Goal: Task Accomplishment & Management: Complete application form

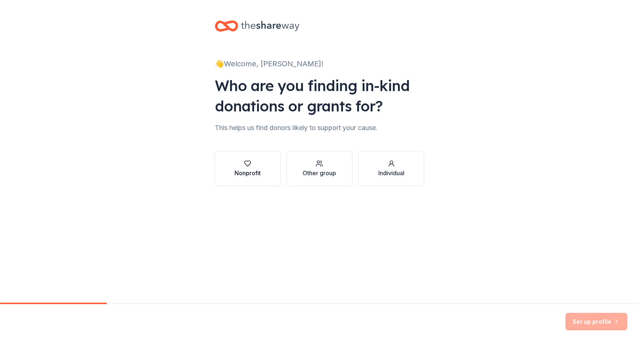
click at [262, 167] on button "Nonprofit" at bounding box center [248, 168] width 66 height 35
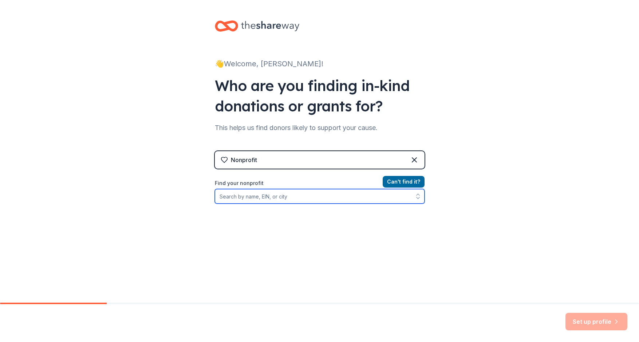
click at [327, 201] on input "Find your nonprofit" at bounding box center [320, 196] width 210 height 15
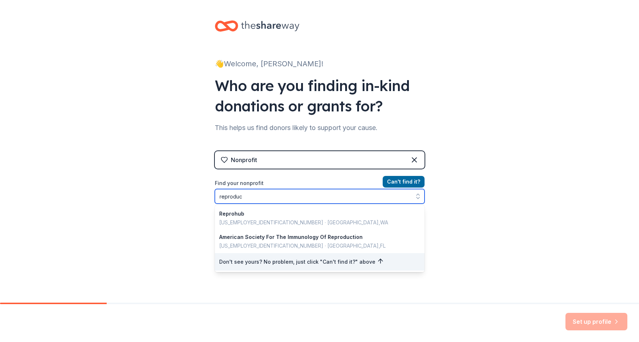
drag, startPoint x: 258, startPoint y: 202, endPoint x: 187, endPoint y: 194, distance: 71.4
click at [187, 194] on div "👋 Welcome, [PERSON_NAME]! Who are you finding in-kind donations or grants for? …" at bounding box center [319, 155] width 639 height 311
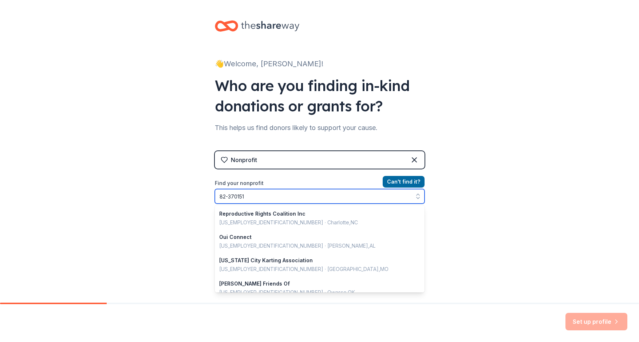
type input "[US_EMPLOYER_IDENTIFICATION_NUMBER]"
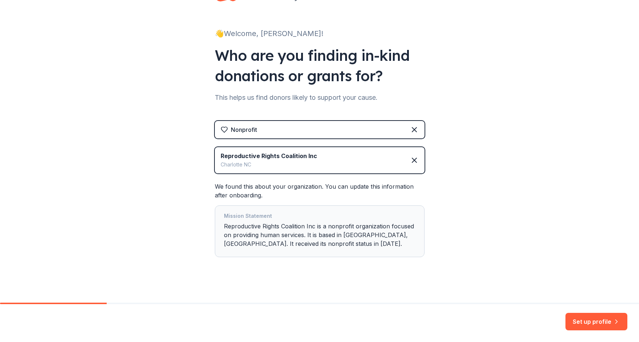
scroll to position [34, 0]
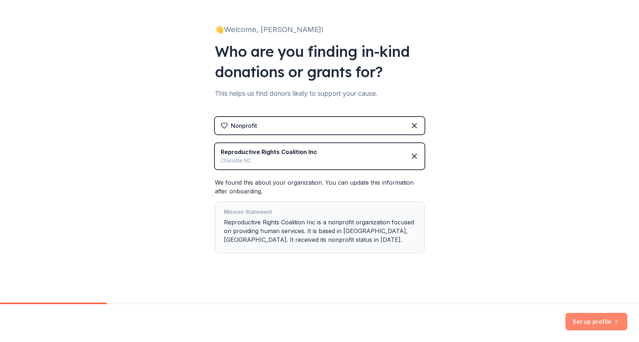
click at [605, 323] on button "Set up profile" at bounding box center [596, 321] width 62 height 17
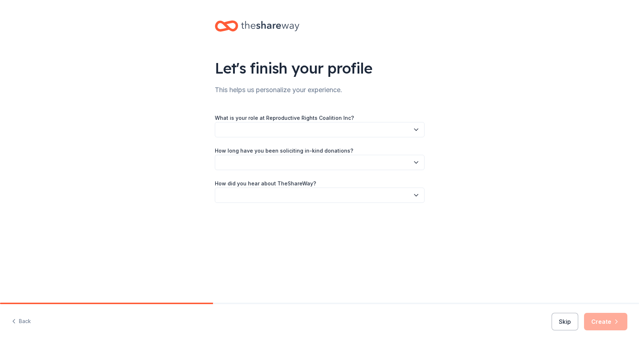
click at [345, 130] on button "button" at bounding box center [320, 129] width 210 height 15
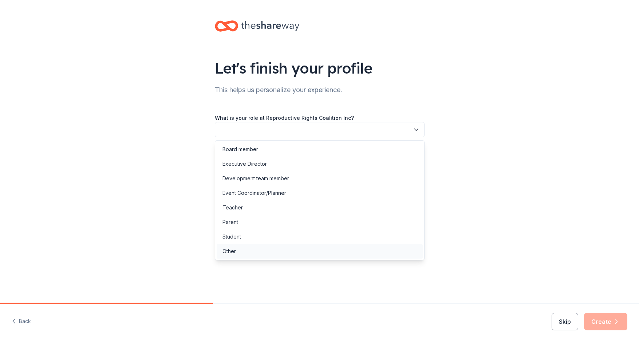
click at [272, 251] on div "Other" at bounding box center [320, 251] width 206 height 15
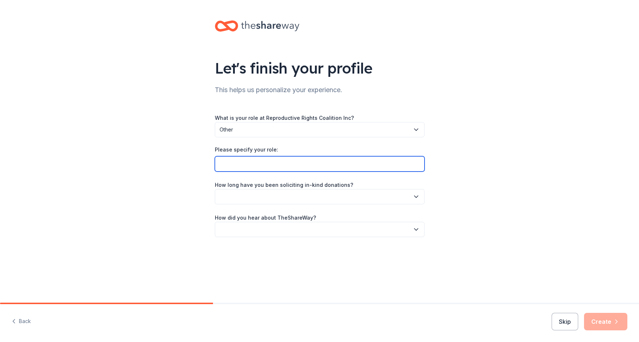
click at [285, 166] on input "Please specify your role:" at bounding box center [320, 163] width 210 height 15
type input "Project lead"
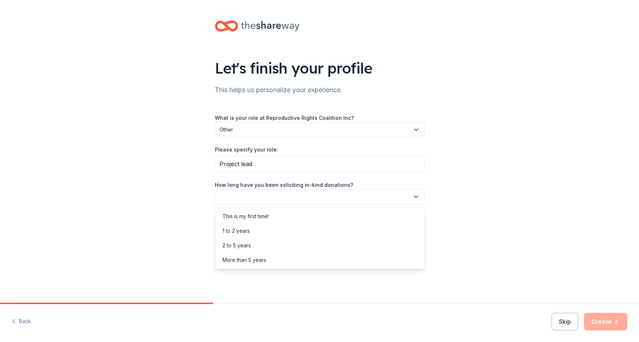
click at [275, 199] on button "button" at bounding box center [320, 196] width 210 height 15
click at [269, 220] on div "This is my first time!" at bounding box center [245, 216] width 46 height 9
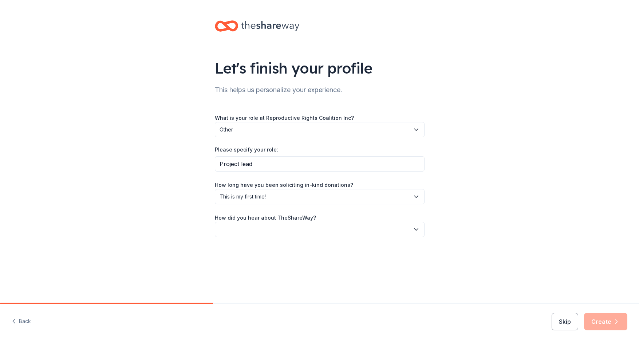
click at [273, 229] on button "button" at bounding box center [320, 229] width 210 height 15
click at [268, 265] on div "Online search" at bounding box center [320, 263] width 206 height 15
click at [611, 322] on button "Create" at bounding box center [605, 321] width 43 height 17
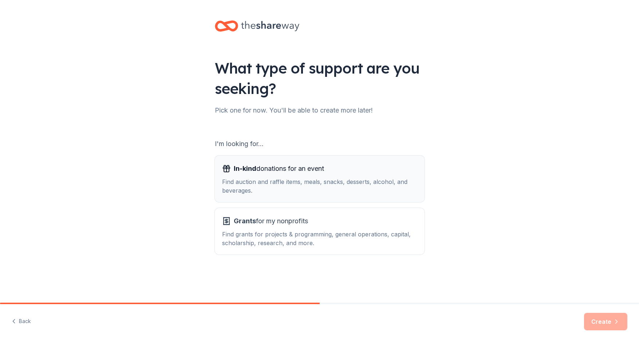
click at [362, 178] on div "Find auction and raffle items, meals, snacks, desserts, alcohol, and beverages." at bounding box center [319, 185] width 195 height 17
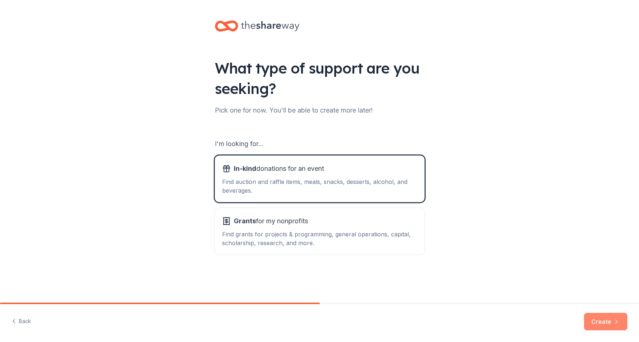
click at [610, 324] on button "Create" at bounding box center [605, 321] width 43 height 17
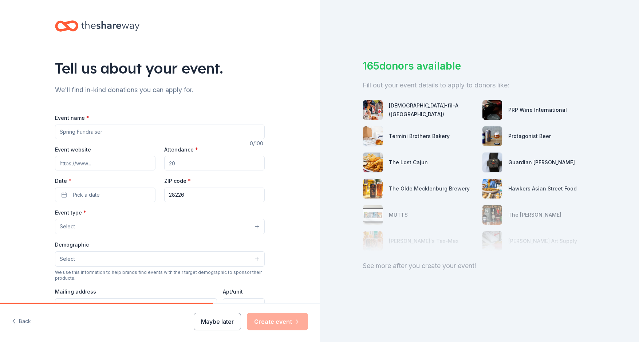
click at [149, 135] on input "Event name *" at bounding box center [160, 131] width 210 height 15
type input "T"
type input "T4T Clothes Swap and [DEMOGRAPHIC_DATA] Market"
click at [197, 165] on input "Attendance *" at bounding box center [214, 163] width 100 height 15
type input "200"
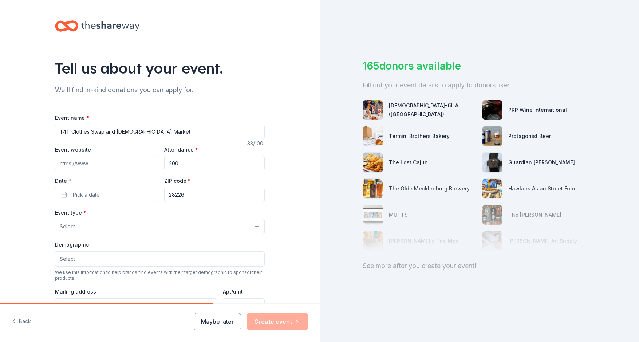
click at [114, 162] on input "Event website" at bounding box center [105, 163] width 100 height 15
type input "t4tclt.com"
click at [114, 186] on div "Date * Pick a date" at bounding box center [105, 189] width 100 height 26
click at [97, 195] on span "Pick a date" at bounding box center [86, 194] width 27 height 9
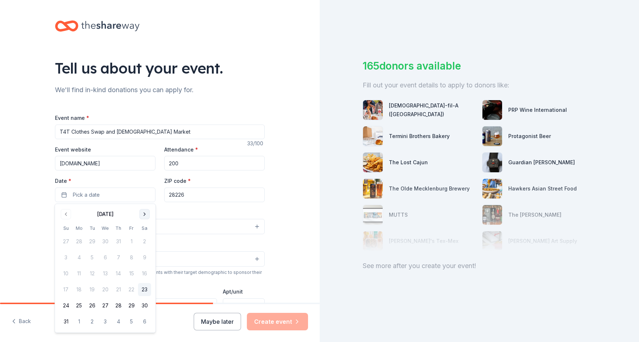
click at [149, 217] on button "Go to next month" at bounding box center [144, 214] width 10 height 10
click at [148, 216] on button "Go to next month" at bounding box center [144, 214] width 10 height 10
click at [145, 272] on button "15" at bounding box center [144, 273] width 13 height 13
click at [203, 195] on input "28226" at bounding box center [214, 194] width 100 height 15
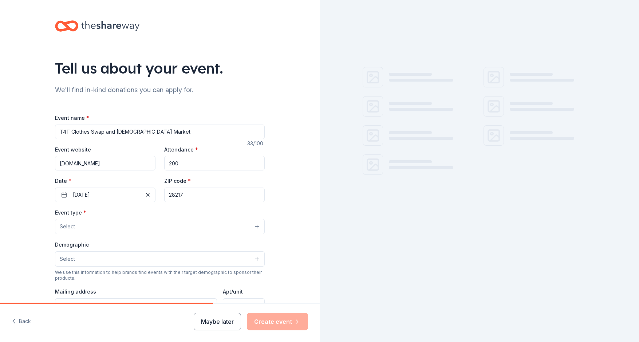
type input "28217"
click at [150, 224] on button "Select" at bounding box center [160, 226] width 210 height 15
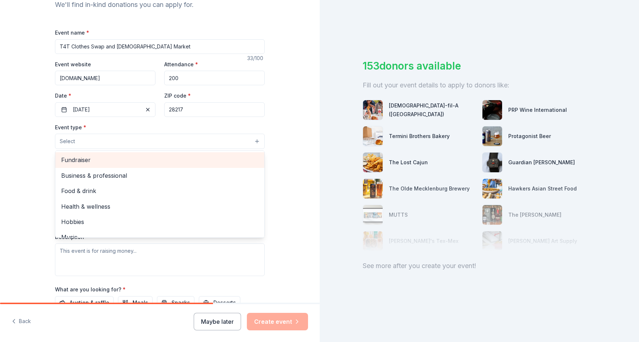
click at [127, 162] on span "Fundraiser" at bounding box center [159, 159] width 197 height 9
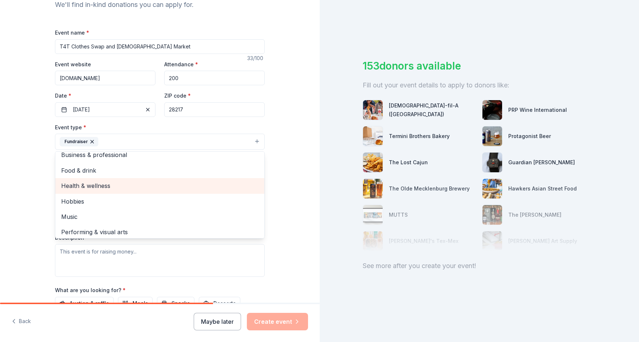
scroll to position [9, 0]
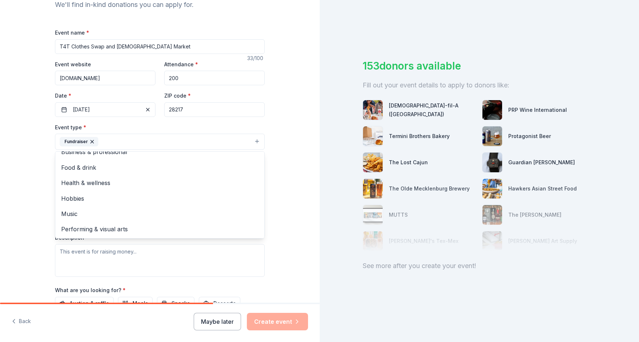
click at [307, 206] on div "Tell us about your event. We'll find in-kind donations you can apply for. Event…" at bounding box center [160, 157] width 320 height 485
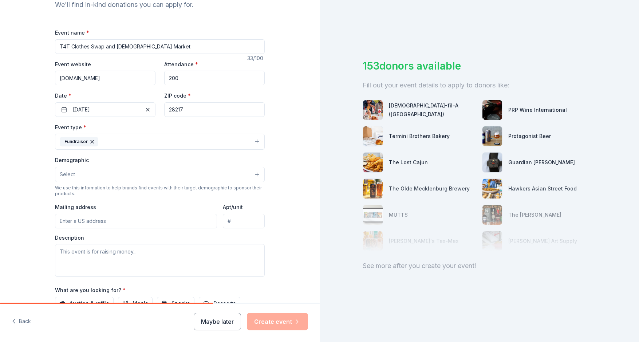
click at [149, 170] on button "Select" at bounding box center [160, 174] width 210 height 15
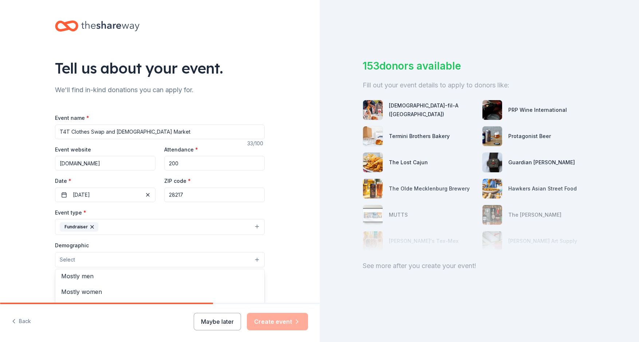
scroll to position [0, 0]
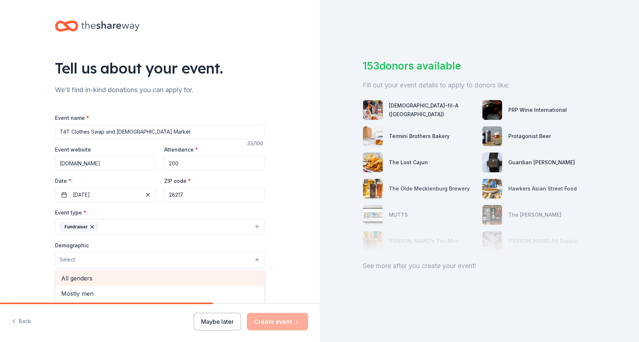
click at [191, 277] on span "All genders" at bounding box center [159, 277] width 197 height 9
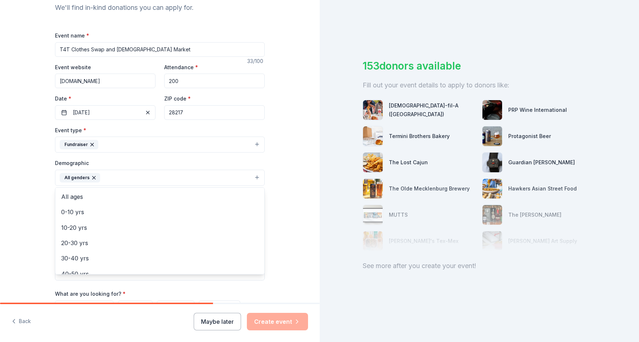
scroll to position [106, 0]
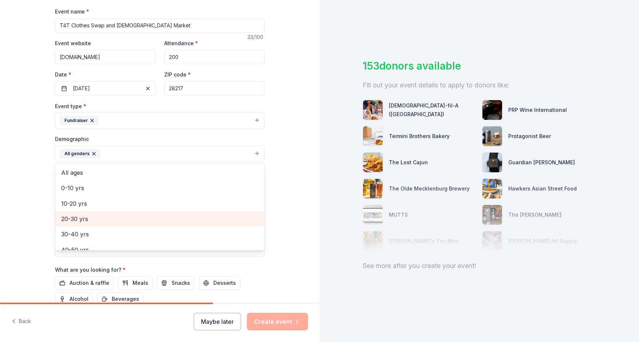
click at [120, 218] on span "20-30 yrs" at bounding box center [159, 218] width 197 height 9
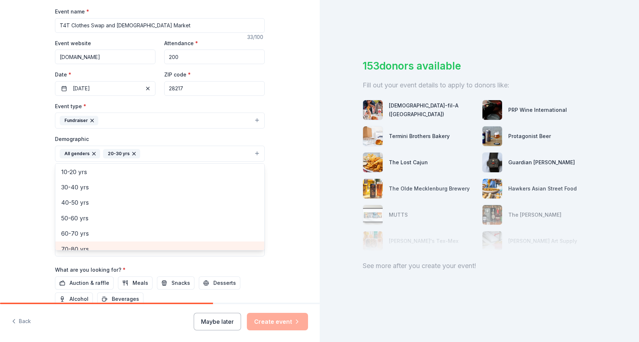
scroll to position [63, 0]
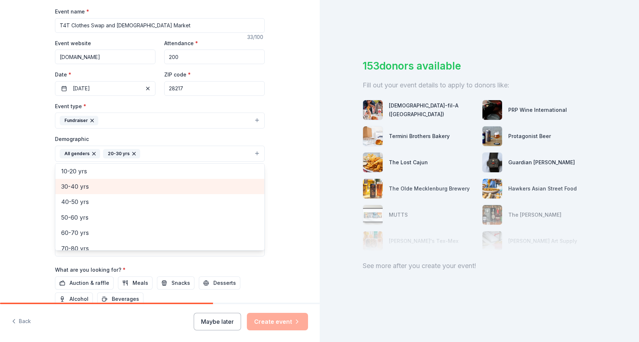
click at [94, 187] on span "30-40 yrs" at bounding box center [159, 186] width 197 height 9
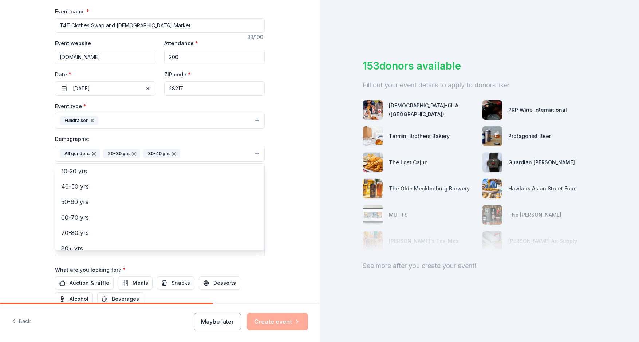
click at [307, 228] on div "Tell us about your event. We'll find in-kind donations you can apply for. Event…" at bounding box center [160, 137] width 320 height 486
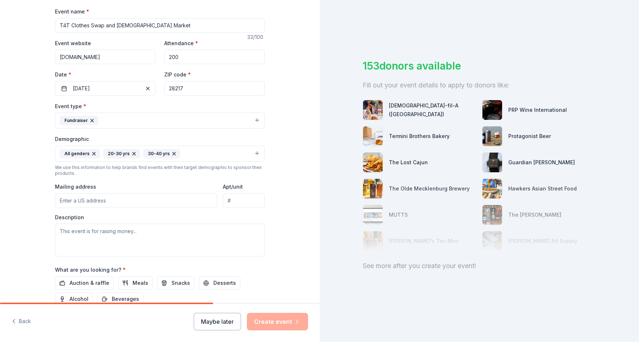
click at [162, 197] on input "Mailing address" at bounding box center [136, 200] width 162 height 15
type input "3700 Sargeant Drive, Charlotte, NC, 28217"
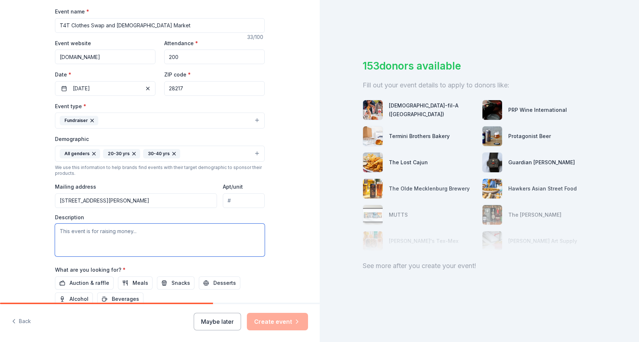
click at [166, 231] on textarea at bounding box center [160, 240] width 210 height 33
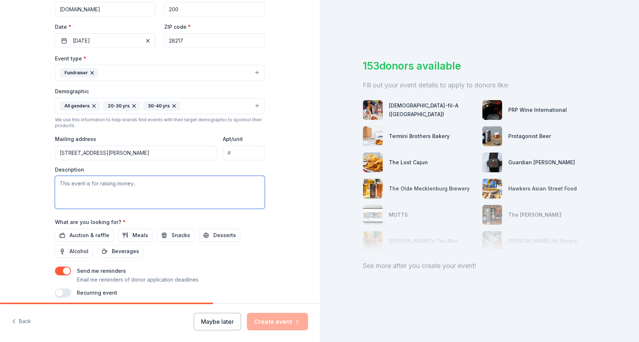
scroll to position [157, 0]
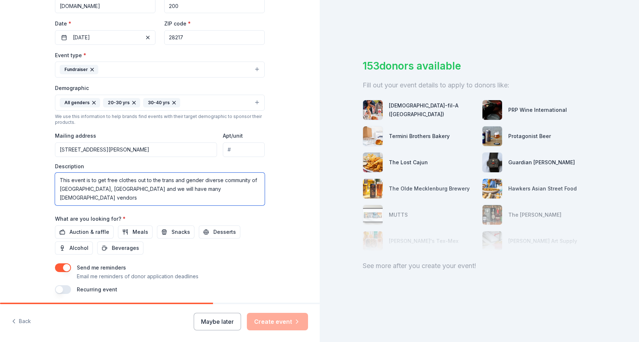
click at [162, 190] on textarea "This event is to get free clothes out to the trans and gender diverse community…" at bounding box center [160, 189] width 210 height 33
click at [205, 186] on textarea "This event is to get free clothes out to the trans and gender diverse community…" at bounding box center [160, 189] width 210 height 33
type textarea "This event is to get free clothes out to the trans and gender diverse community…"
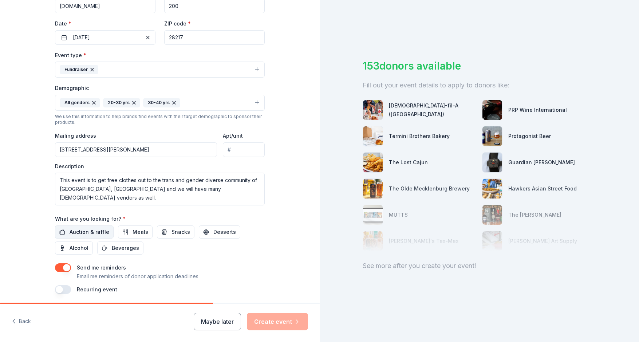
click at [104, 233] on span "Auction & raffle" at bounding box center [90, 232] width 40 height 9
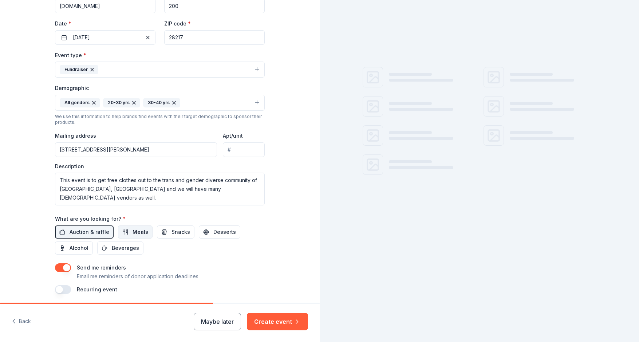
click at [134, 231] on span "Meals" at bounding box center [141, 232] width 16 height 9
click at [165, 234] on button "Snacks" at bounding box center [175, 231] width 37 height 13
click at [217, 233] on span "Desserts" at bounding box center [224, 232] width 23 height 9
click at [79, 248] on span "Alcohol" at bounding box center [79, 248] width 19 height 9
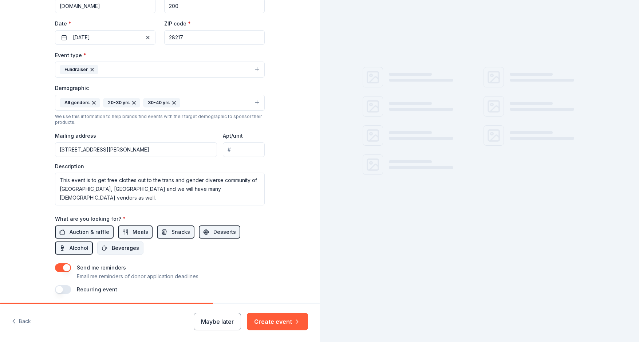
click at [124, 248] on span "Beverages" at bounding box center [125, 248] width 27 height 9
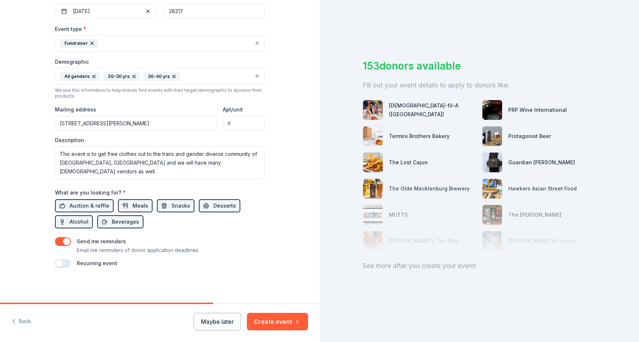
click at [66, 243] on button "button" at bounding box center [63, 241] width 16 height 9
click at [65, 266] on button "button" at bounding box center [63, 263] width 16 height 9
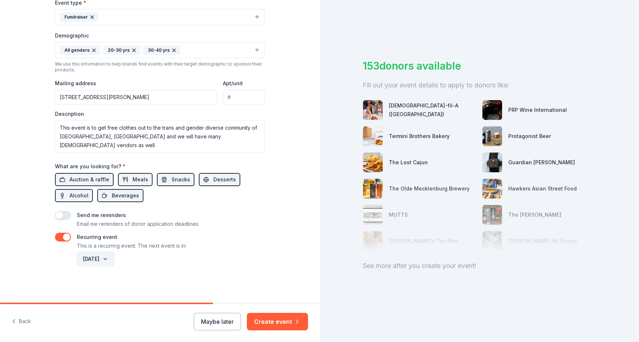
click at [114, 264] on button "November 2026" at bounding box center [95, 259] width 37 height 15
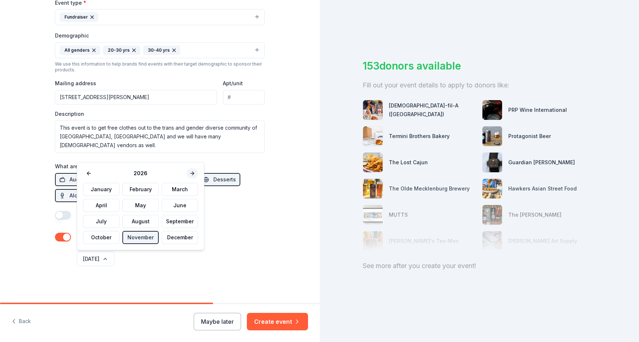
click at [190, 176] on button at bounding box center [192, 173] width 12 height 10
click at [135, 191] on button "February" at bounding box center [140, 189] width 36 height 13
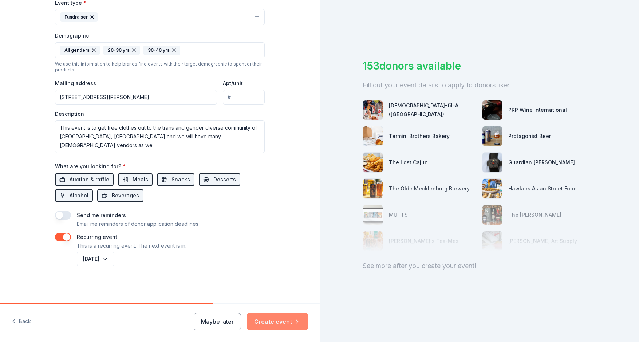
click at [281, 317] on button "Create event" at bounding box center [277, 321] width 61 height 17
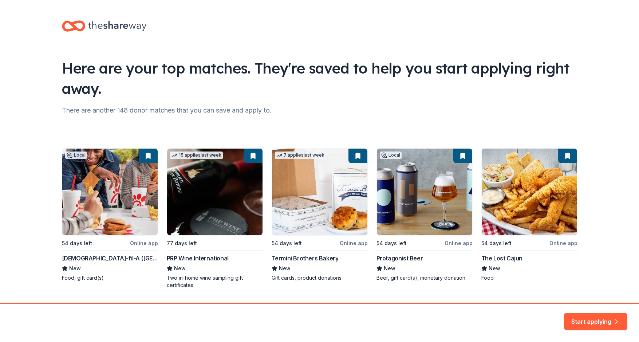
click at [396, 256] on div "Local 54 days left Online app Chick-fil-A (Charlotte) New Food, gift card(s) 15…" at bounding box center [319, 218] width 515 height 141
click at [400, 261] on div "Local 54 days left Online app Chick-fil-A (Charlotte) New Food, gift card(s) 15…" at bounding box center [319, 218] width 515 height 141
click at [407, 213] on div "Local 54 days left Online app Chick-fil-A (Charlotte) New Food, gift card(s) 15…" at bounding box center [319, 218] width 515 height 141
click at [577, 313] on button "Start applying" at bounding box center [595, 316] width 63 height 17
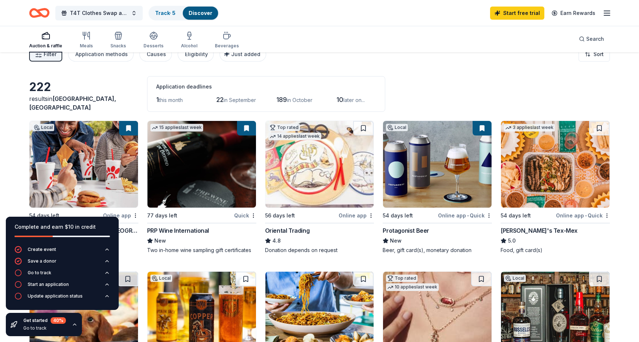
scroll to position [5, 0]
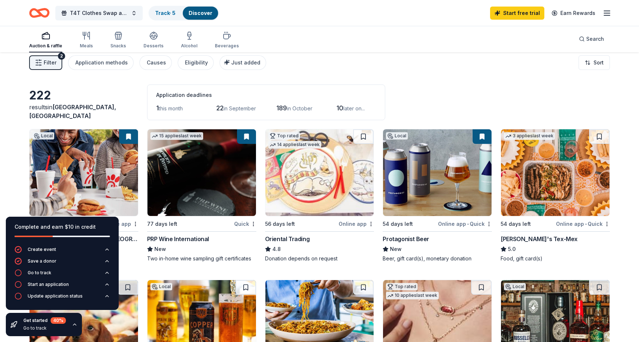
click at [417, 173] on img at bounding box center [437, 172] width 108 height 87
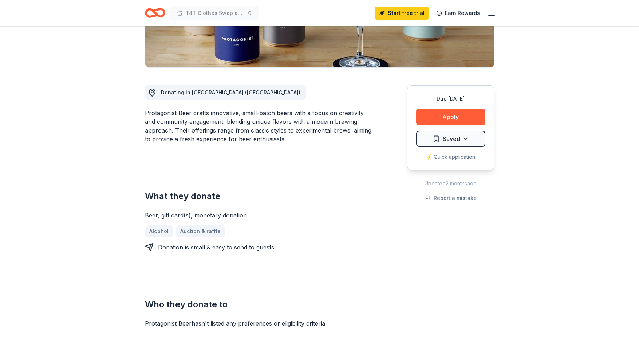
scroll to position [156, 0]
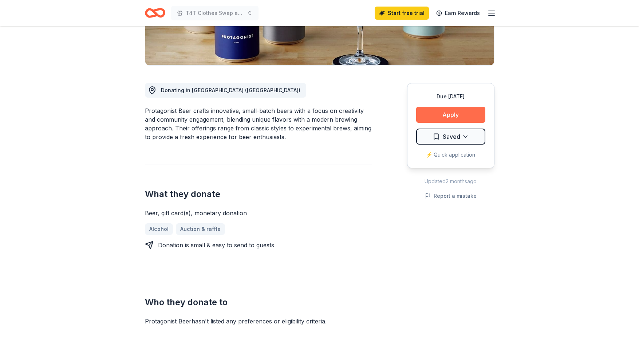
click at [452, 119] on button "Apply" at bounding box center [450, 115] width 69 height 16
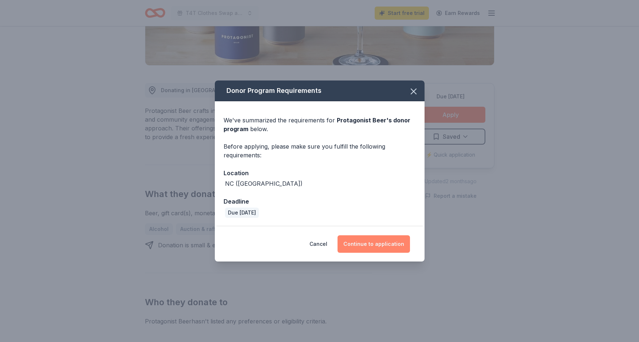
click at [373, 246] on button "Continue to application" at bounding box center [373, 243] width 72 height 17
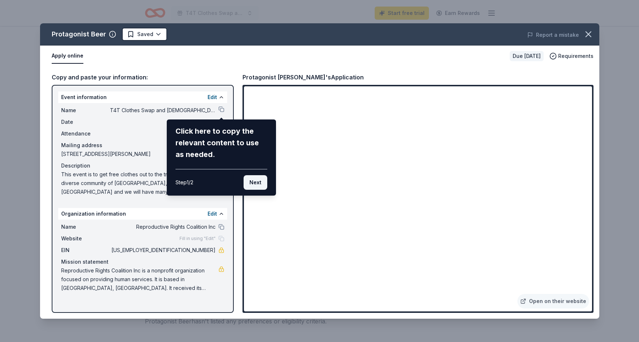
click at [253, 183] on button "Next" at bounding box center [256, 182] width 24 height 15
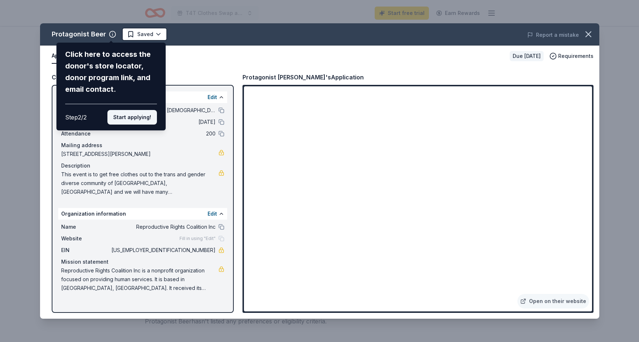
click at [141, 118] on button "Start applying!" at bounding box center [132, 117] width 50 height 15
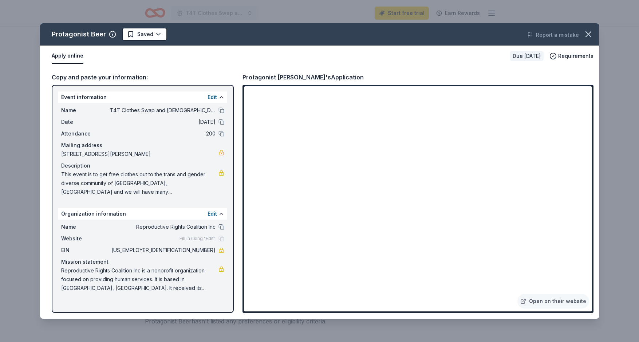
click at [393, 224] on div "Protagonist Beer Saved Report a mistake Apply online Due [DATE] Requirements Co…" at bounding box center [319, 170] width 559 height 295
click at [365, 218] on div "Protagonist Beer Saved Report a mistake Apply online Due [DATE] Requirements Co…" at bounding box center [319, 170] width 559 height 295
